Goal: Communication & Community: Participate in discussion

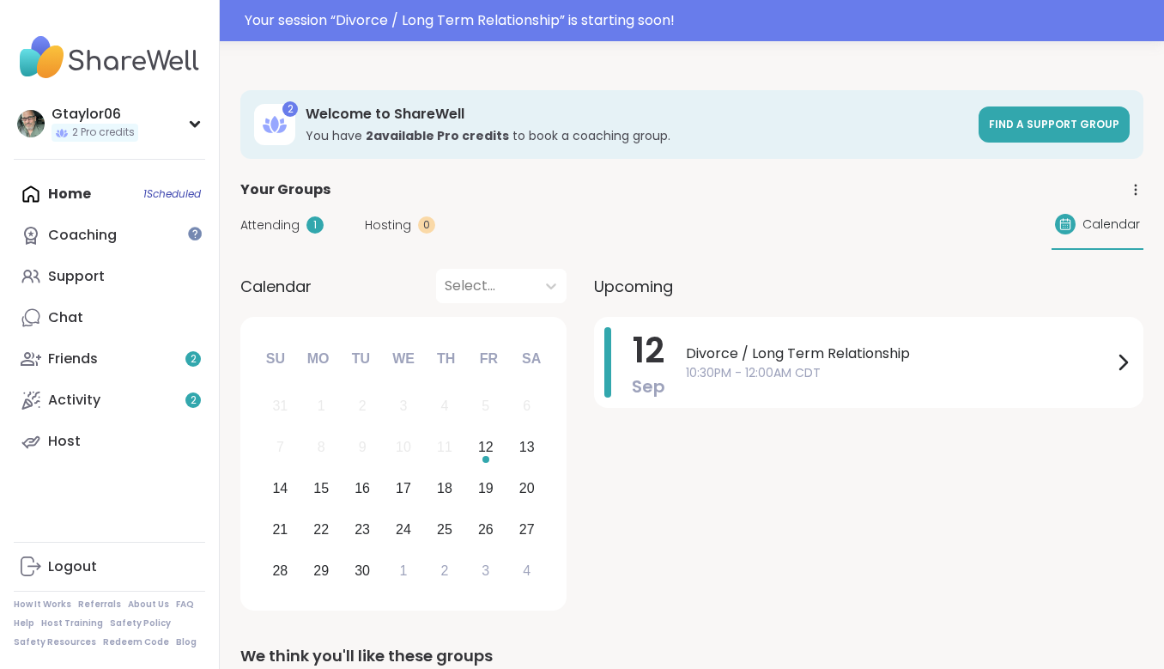
click at [768, 316] on div "Upcoming [DATE] Divorce / Long Term Relationship 10:30PM - 12:00AM CDT" at bounding box center [868, 443] width 549 height 348
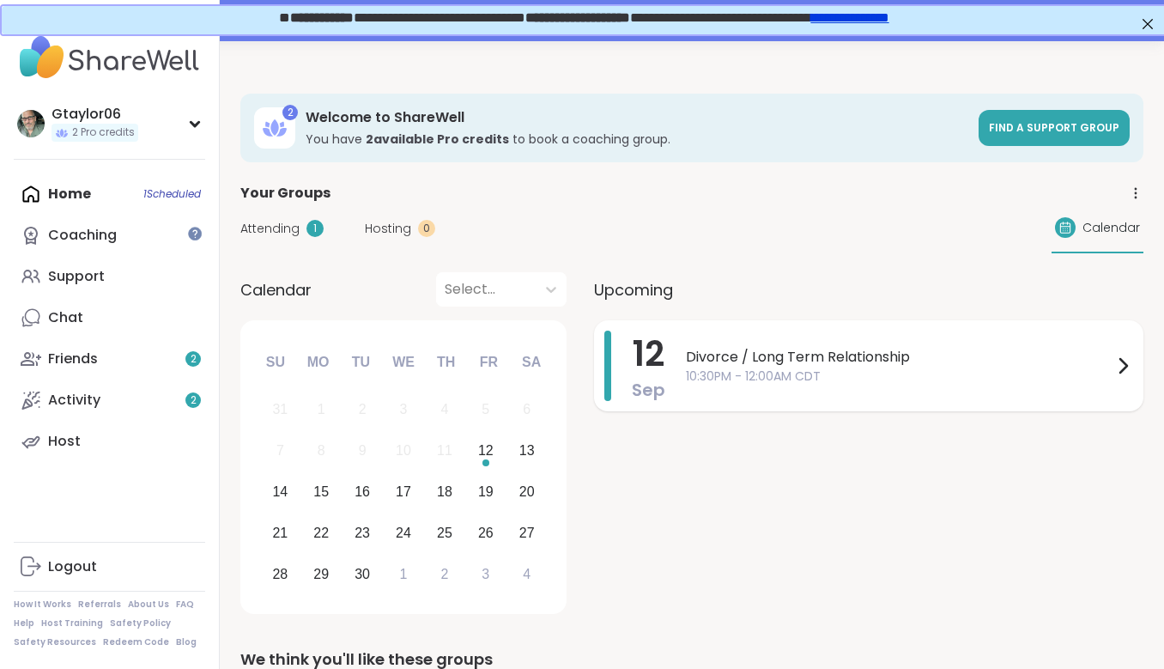
click at [786, 336] on div "Divorce / Long Term Relationship 10:30PM - 12:00AM CDT" at bounding box center [909, 365] width 447 height 70
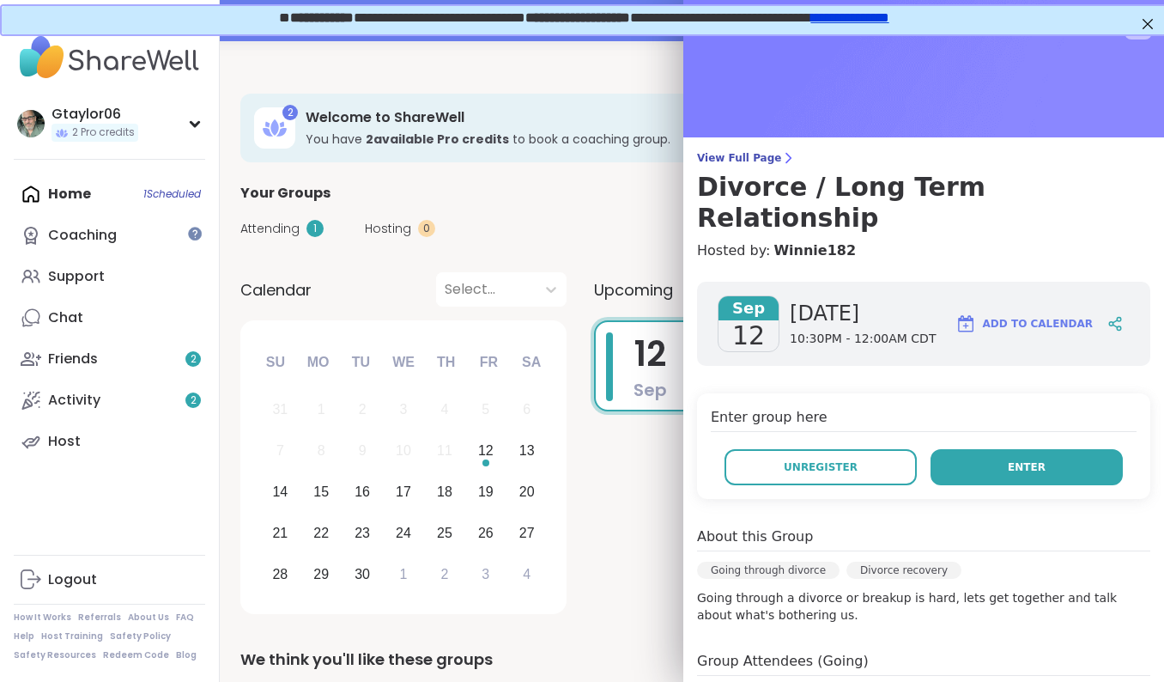
click at [979, 449] on button "Enter" at bounding box center [1027, 467] width 192 height 36
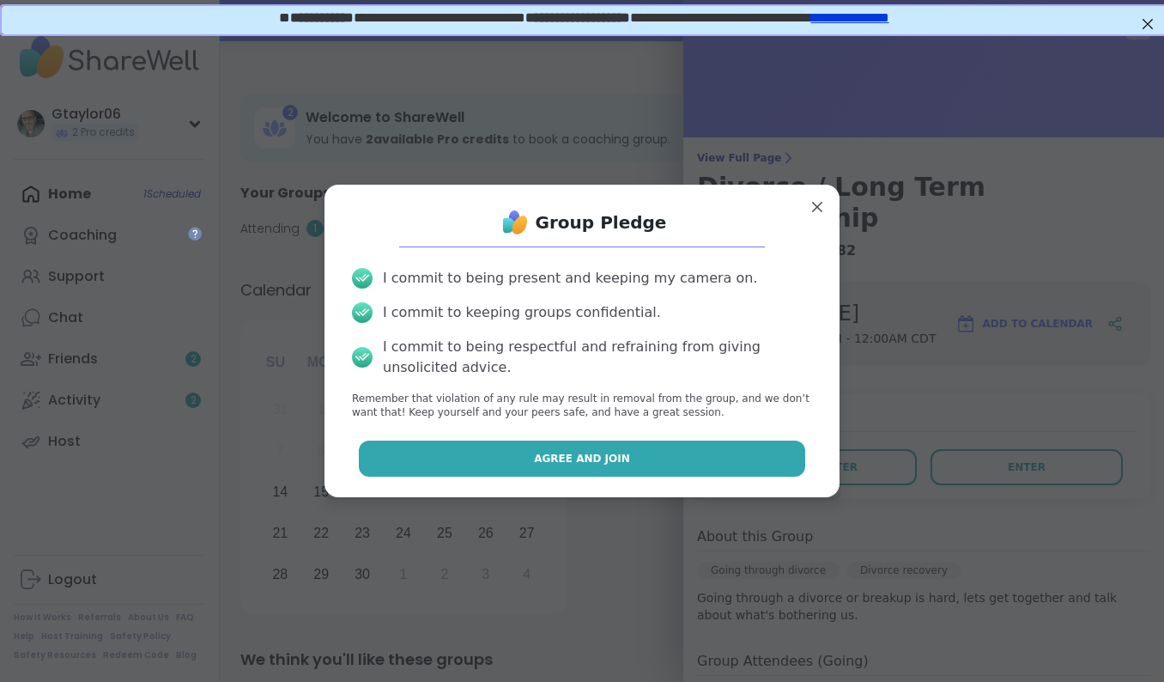
click at [671, 448] on button "Agree and Join" at bounding box center [582, 458] width 447 height 36
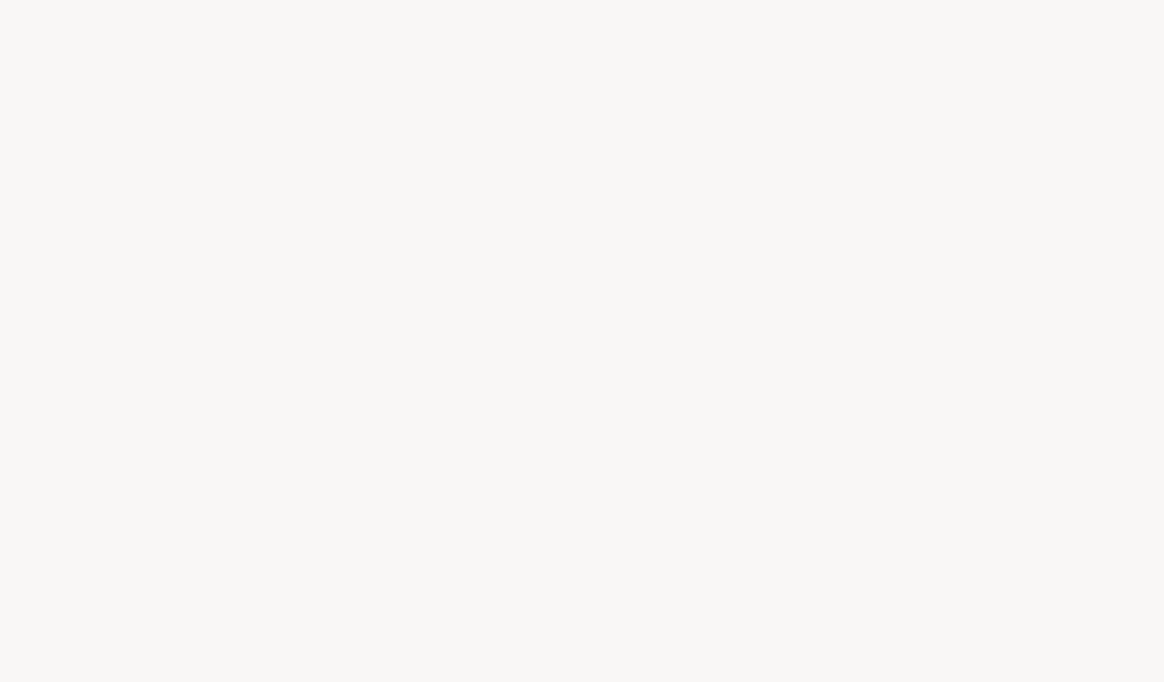
click at [609, 400] on div at bounding box center [582, 341] width 1164 height 682
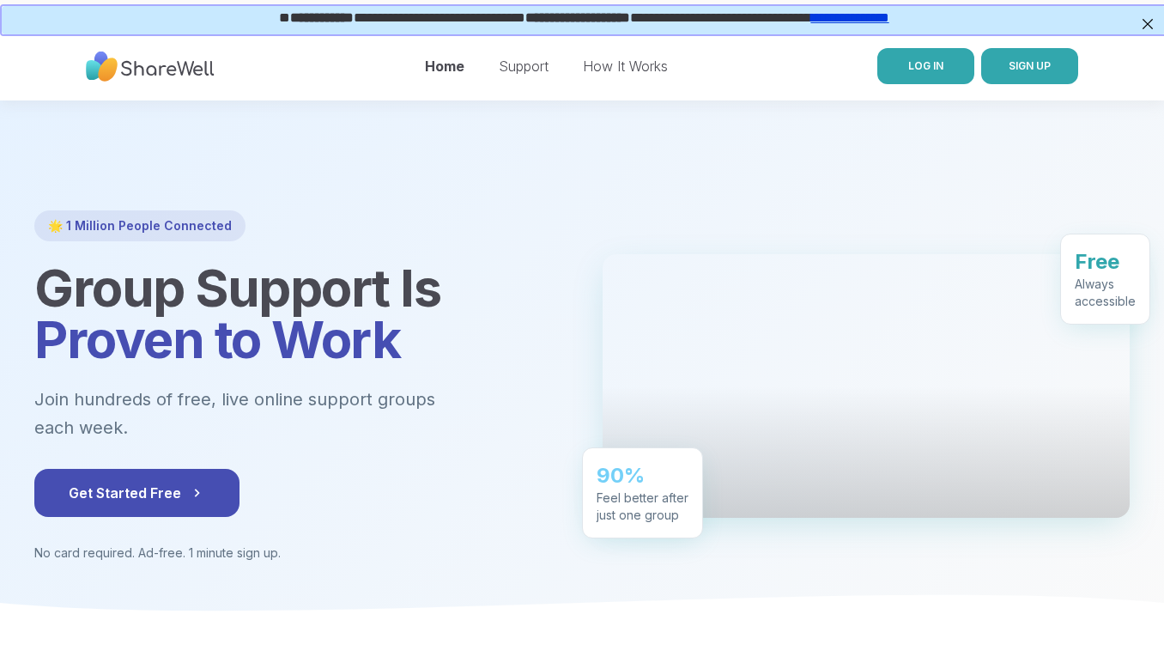
click at [933, 72] on span "LOG IN" at bounding box center [925, 65] width 35 height 15
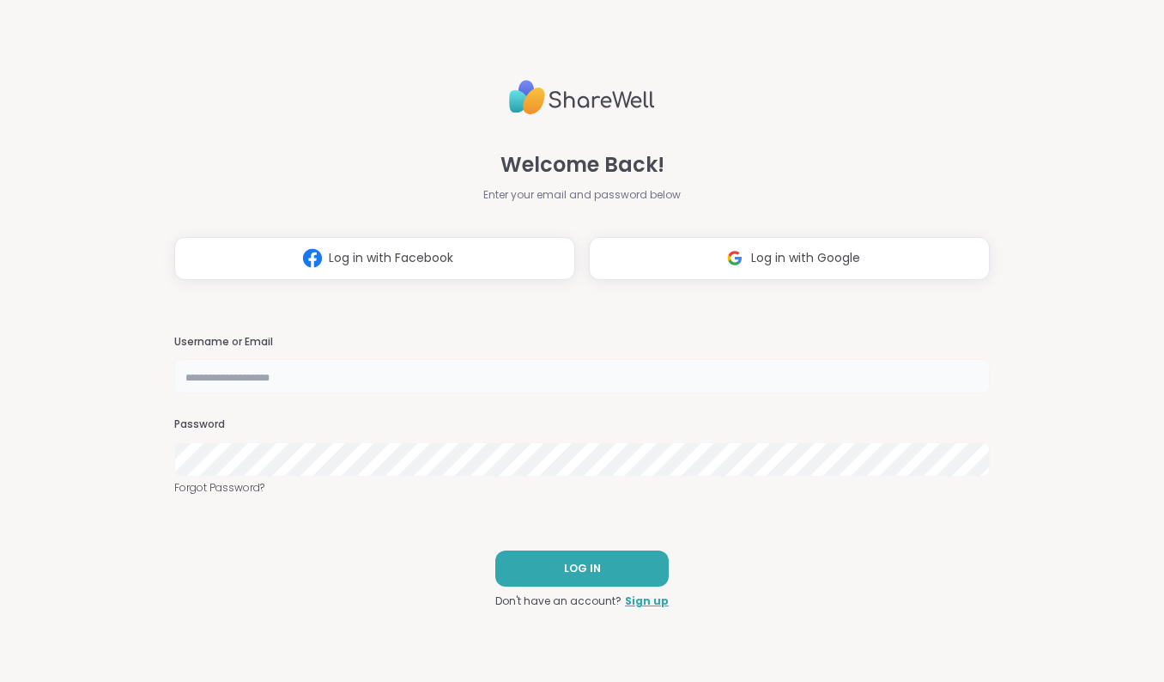
type input "**********"
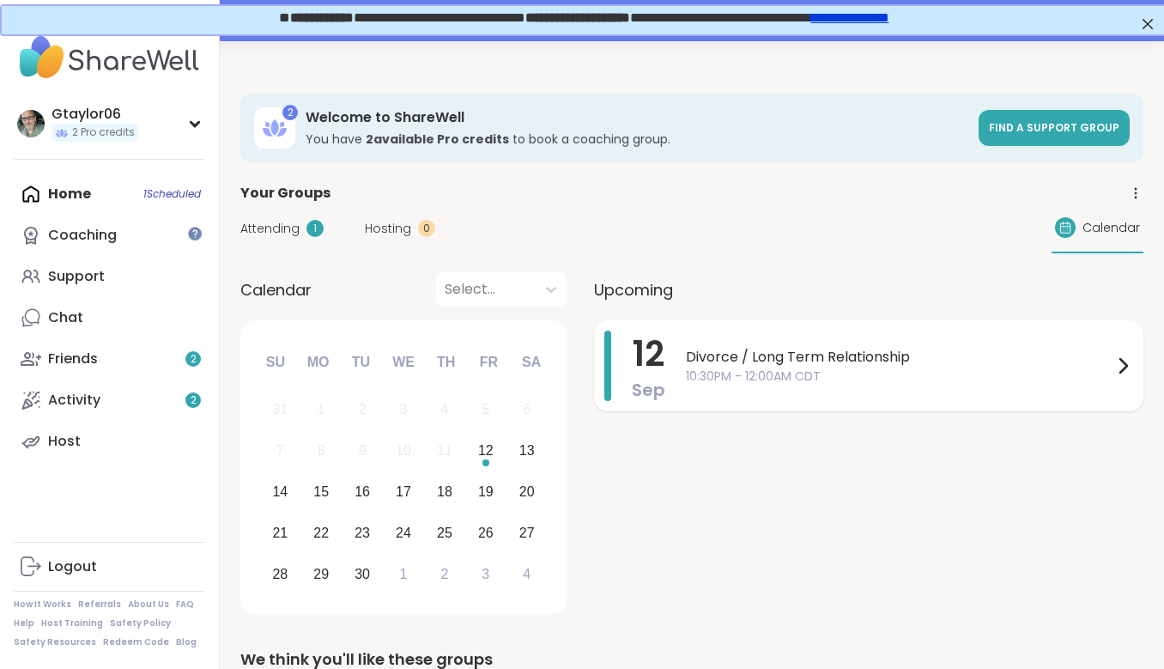
click at [712, 375] on span "10:30PM - 12:00AM CDT" at bounding box center [899, 376] width 427 height 18
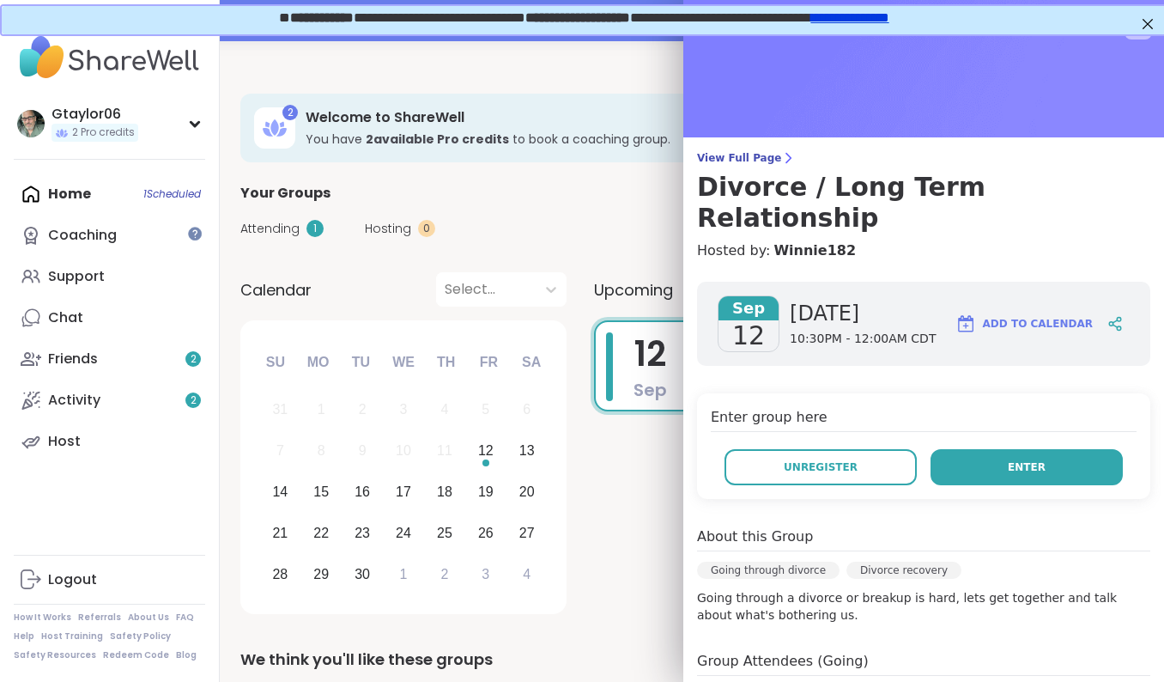
click at [967, 449] on button "Enter" at bounding box center [1027, 467] width 192 height 36
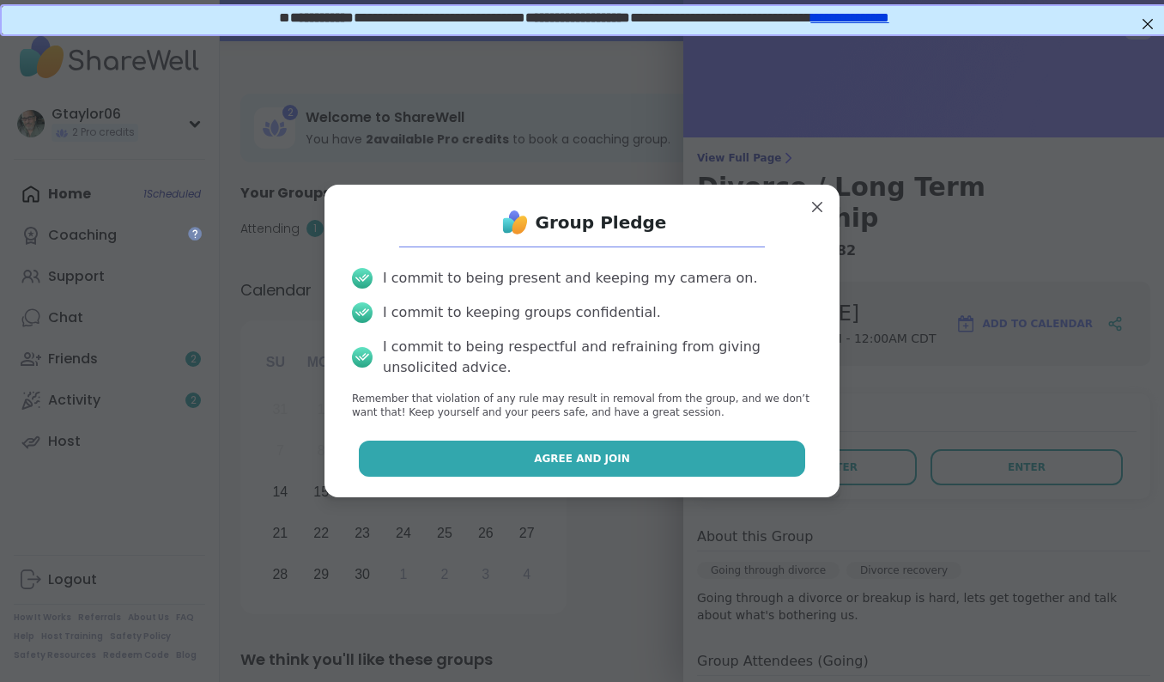
click at [641, 461] on button "Agree and Join" at bounding box center [582, 458] width 447 height 36
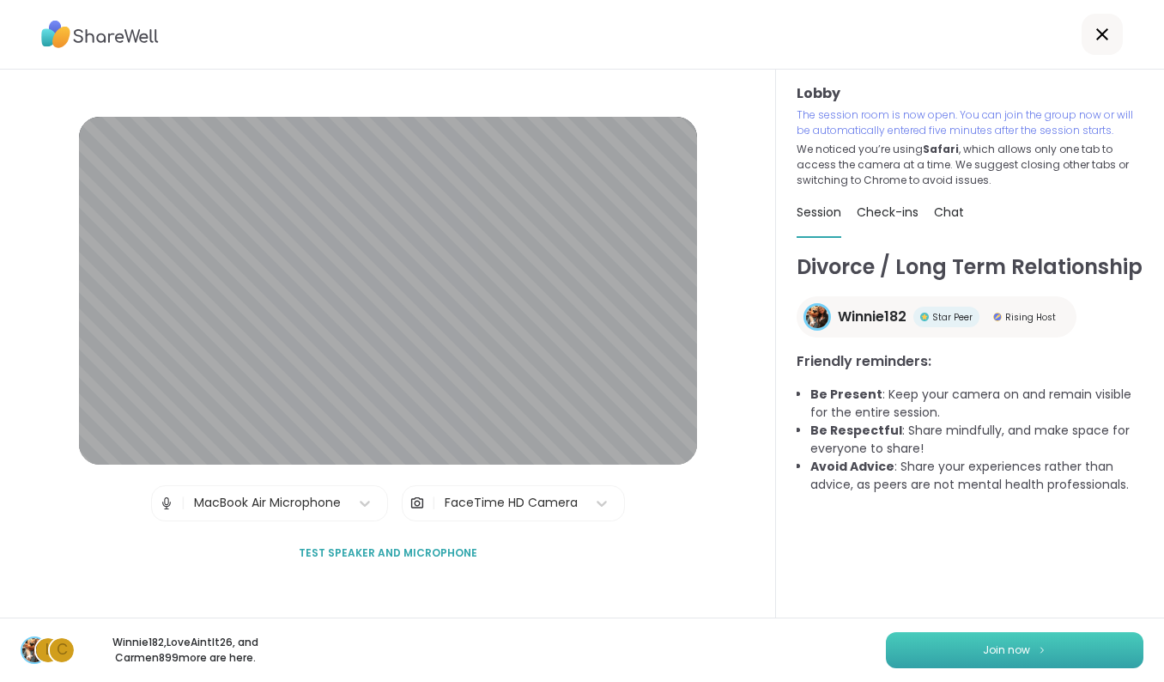
click at [1043, 648] on img at bounding box center [1042, 649] width 10 height 9
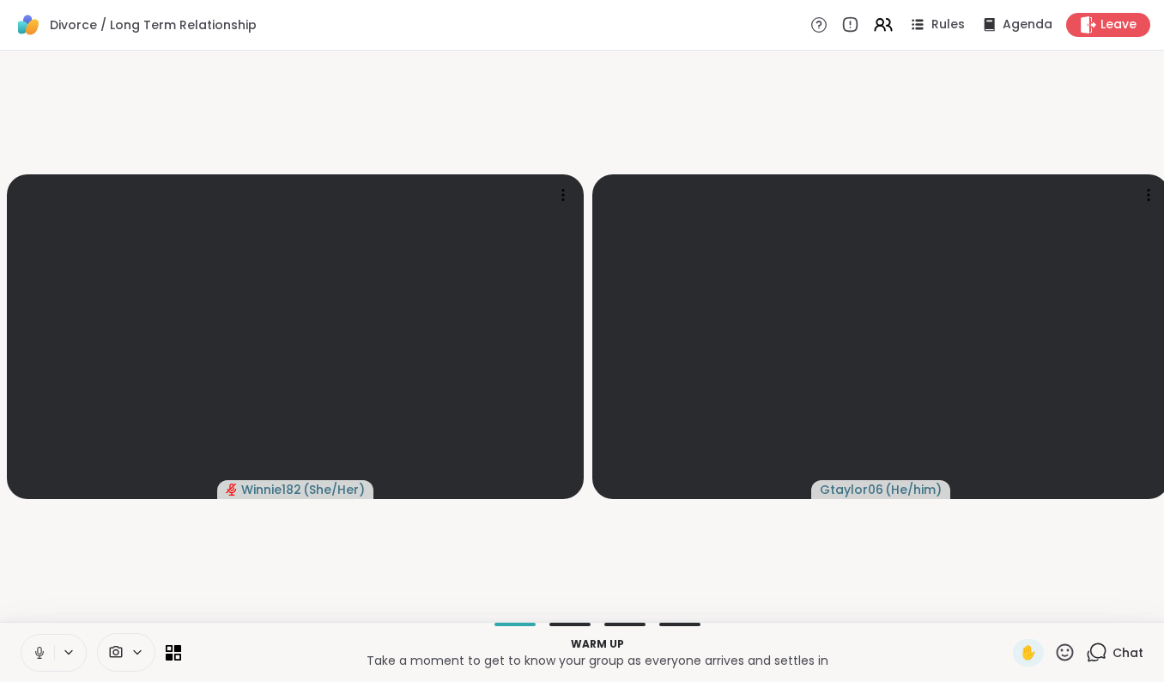
click at [1124, 653] on span "Chat" at bounding box center [1128, 652] width 31 height 17
